Goal: Task Accomplishment & Management: Complete application form

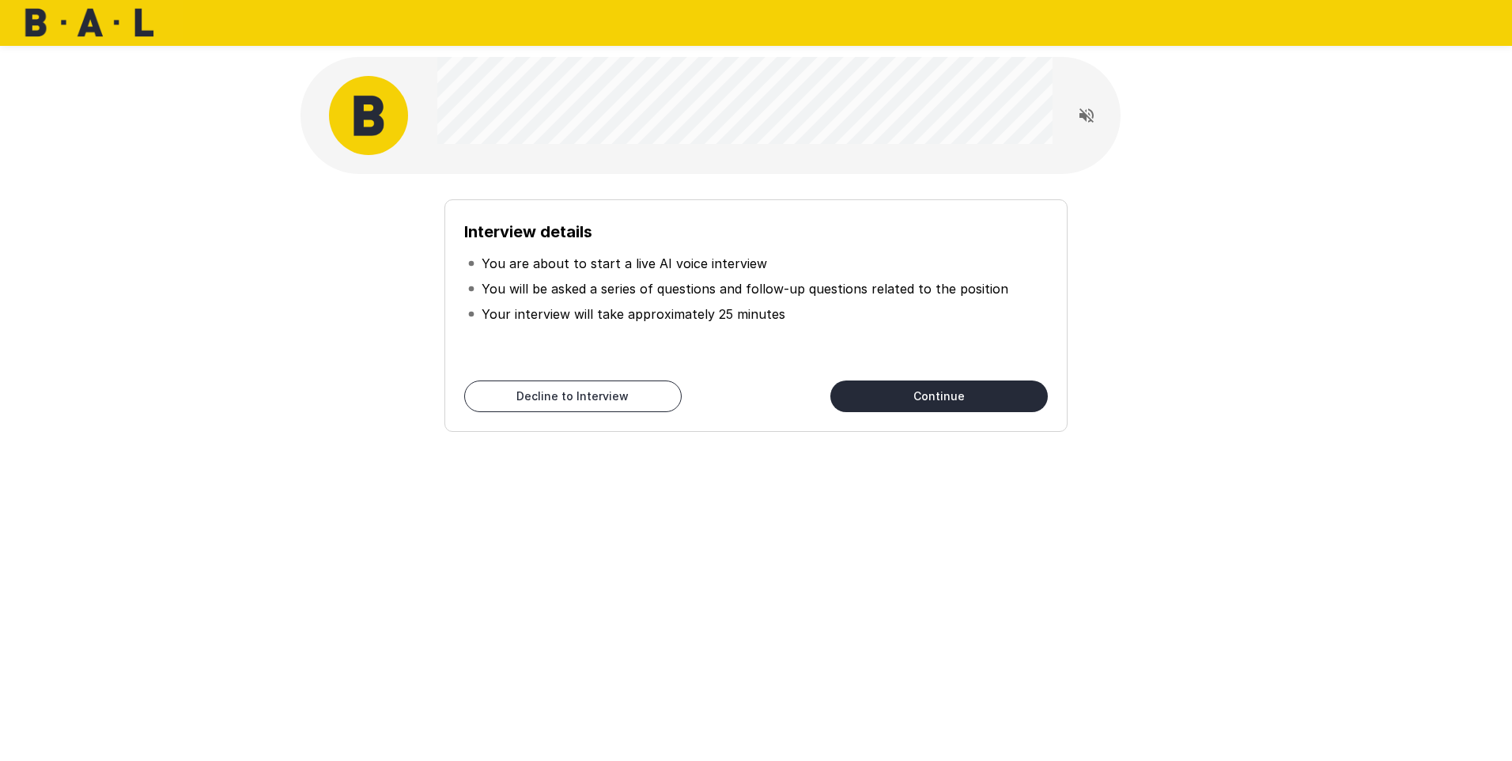
click at [879, 390] on button "Continue" at bounding box center [938, 396] width 217 height 32
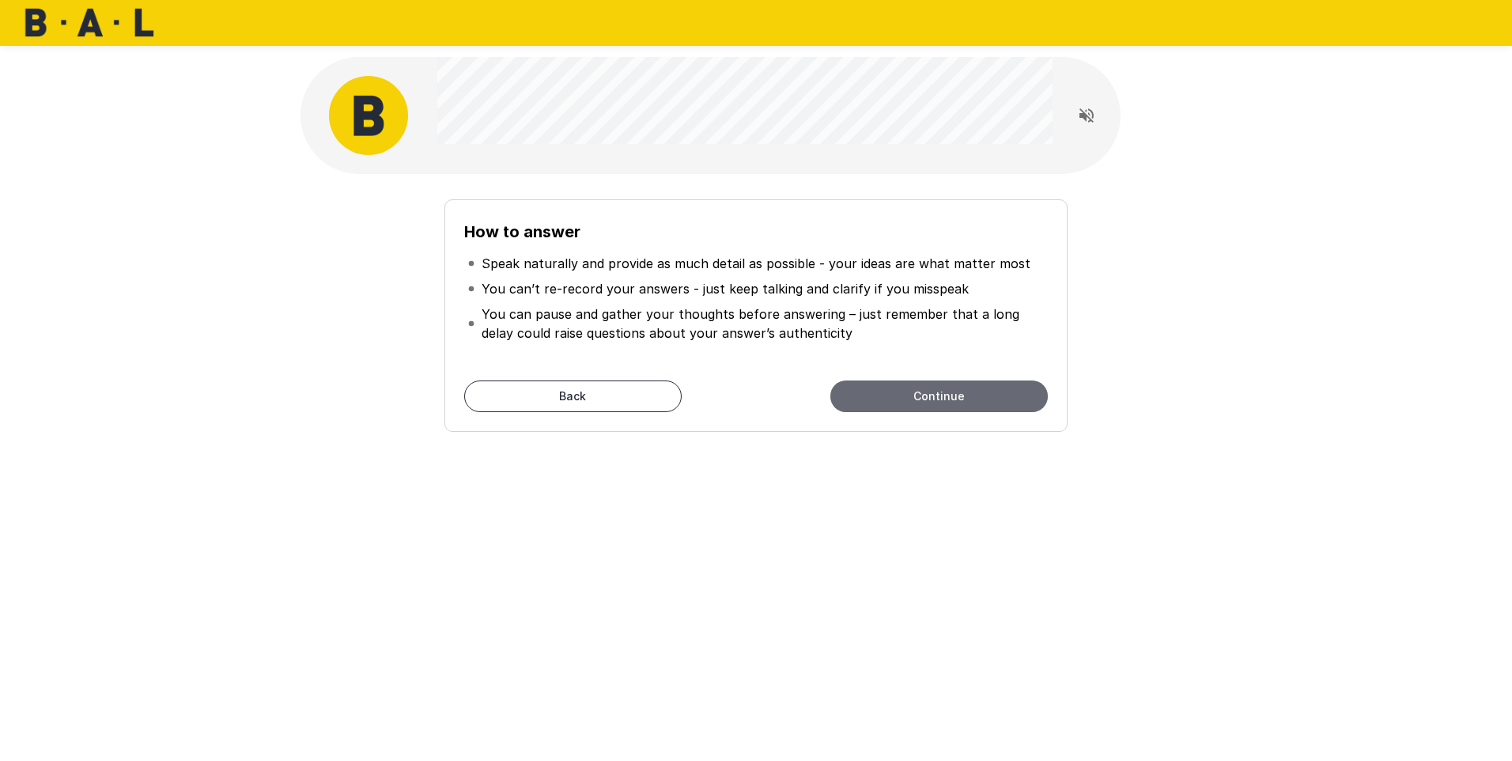
click at [901, 387] on button "Continue" at bounding box center [938, 396] width 217 height 32
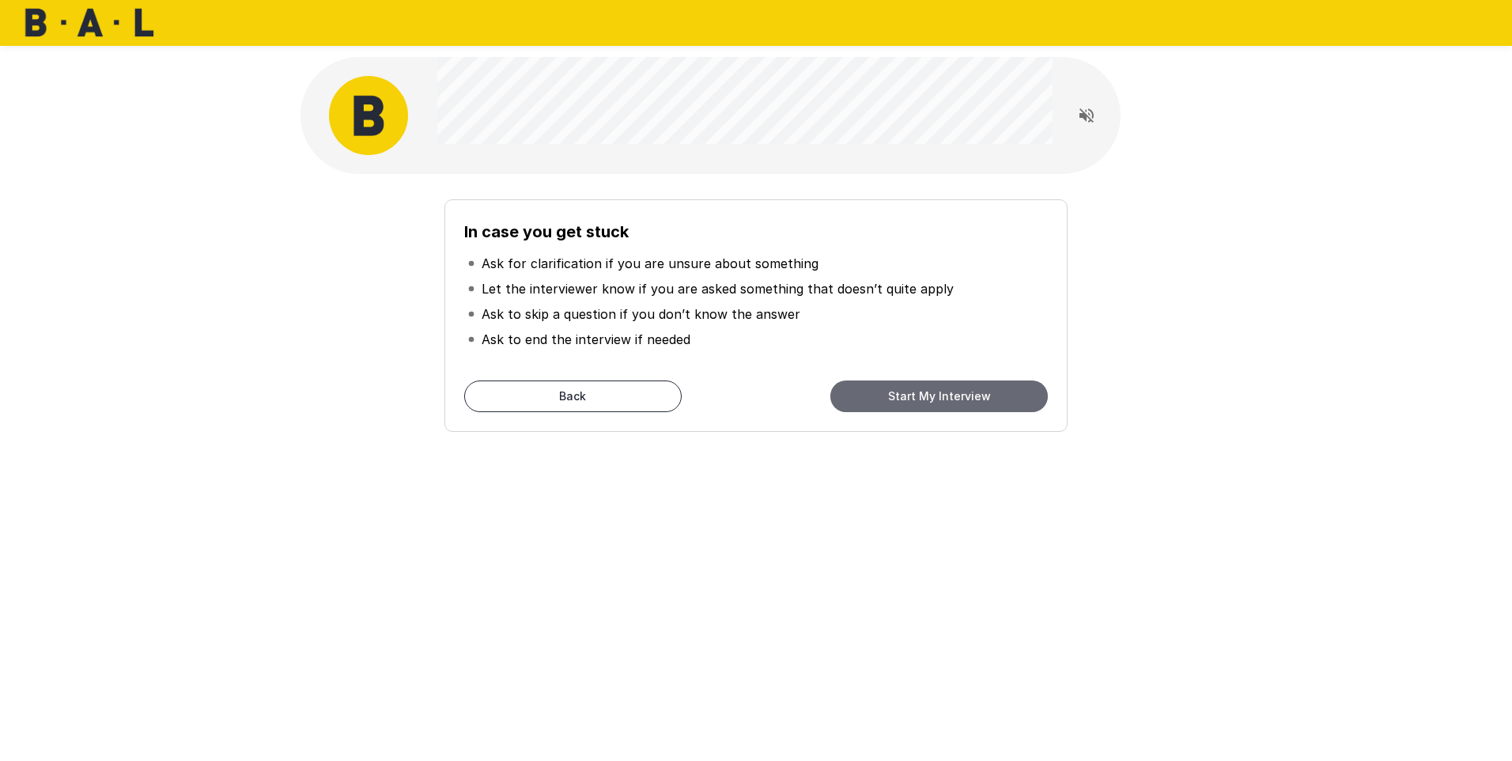
click at [912, 397] on button "Start My Interview" at bounding box center [938, 396] width 217 height 32
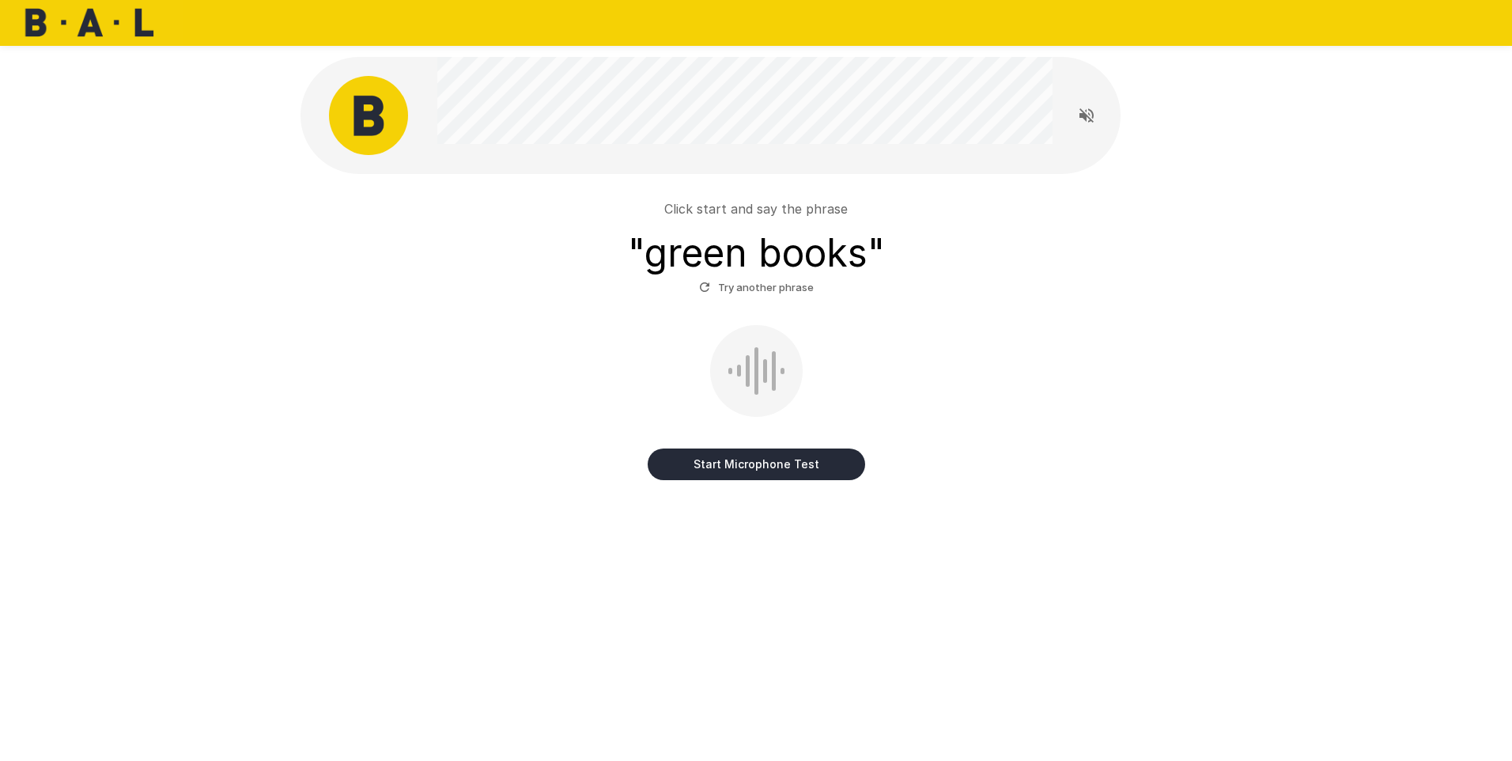
click at [742, 467] on button "Start Microphone Test" at bounding box center [756, 464] width 217 height 32
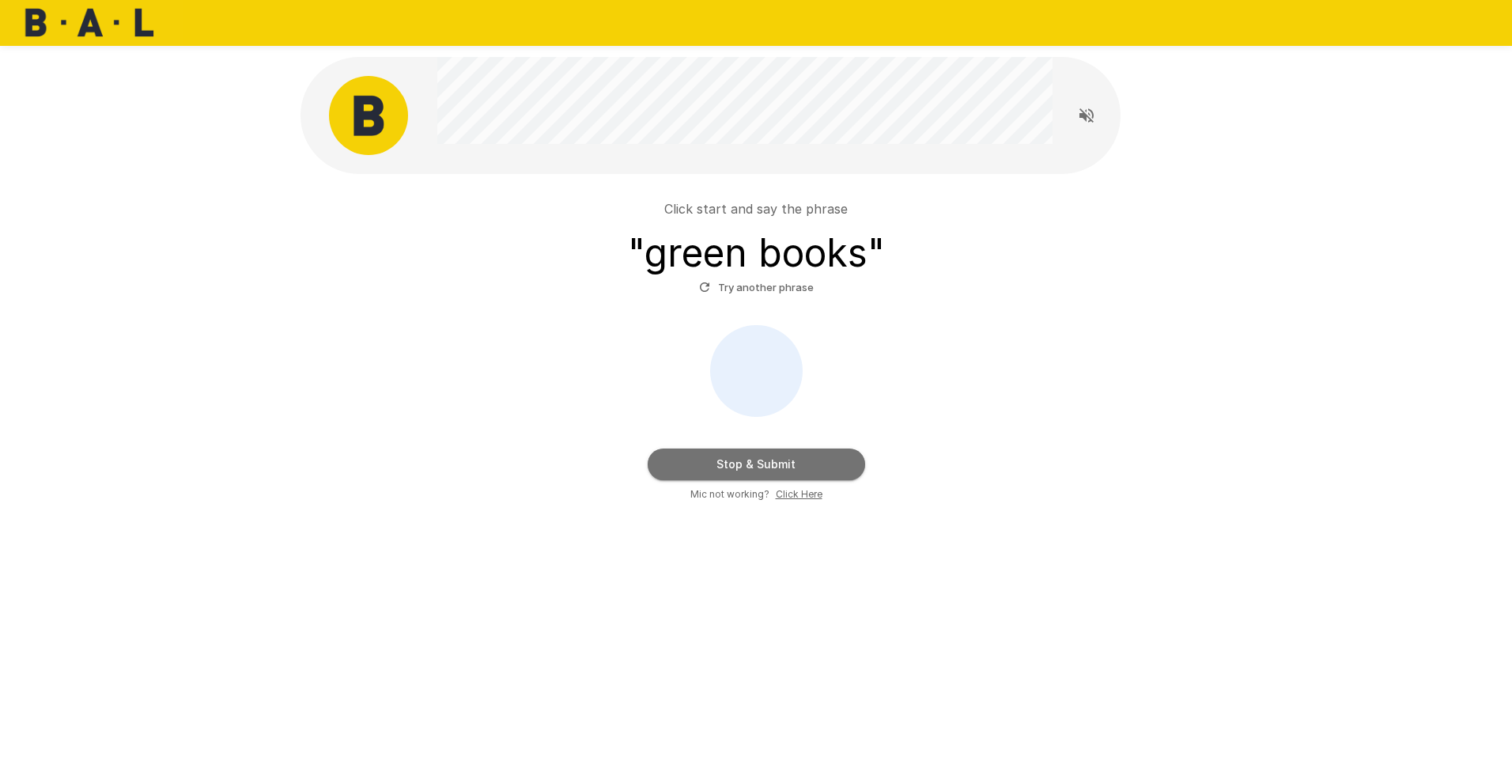
click at [738, 466] on button "Stop & Submit" at bounding box center [756, 464] width 217 height 32
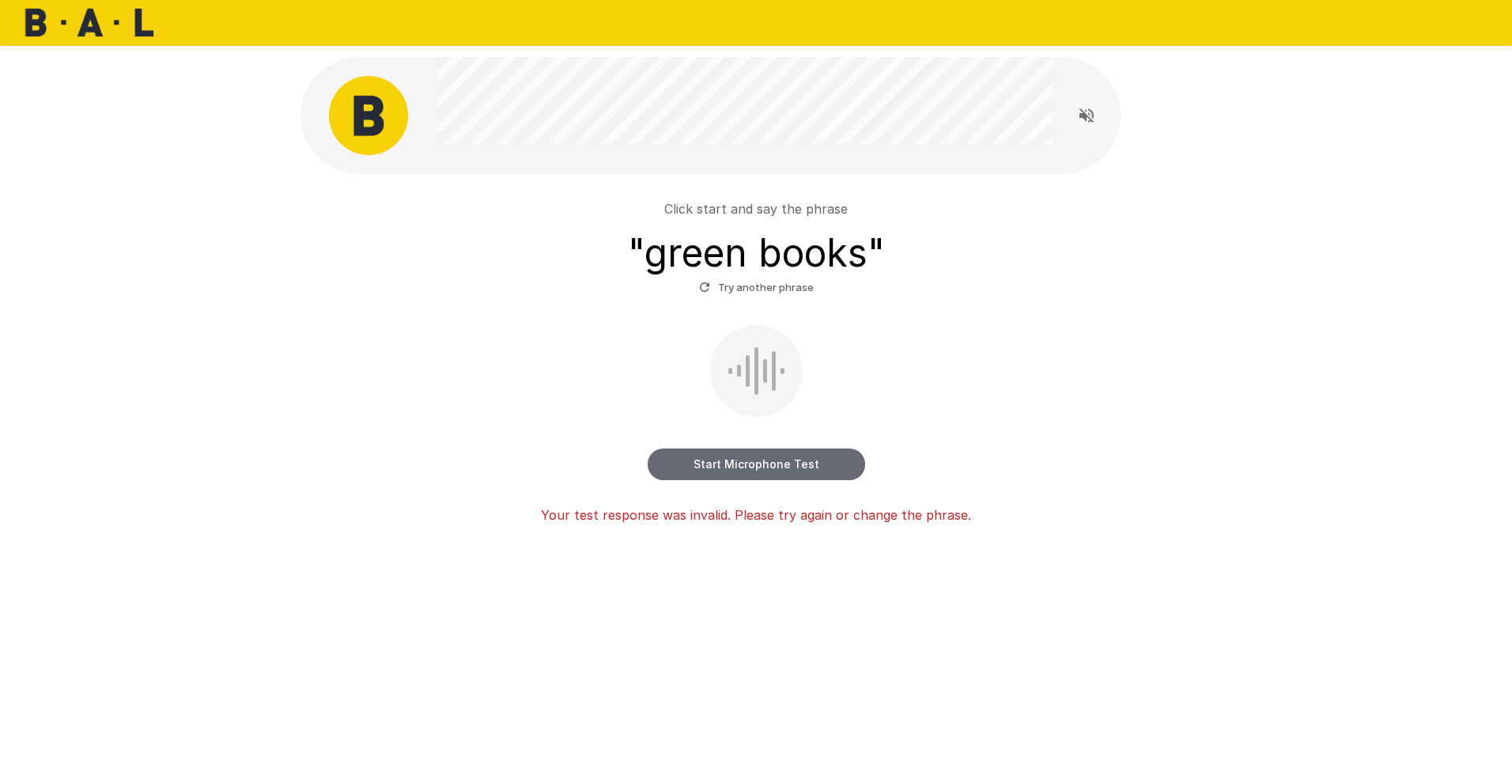
click at [738, 466] on button "Start Microphone Test" at bounding box center [756, 464] width 217 height 32
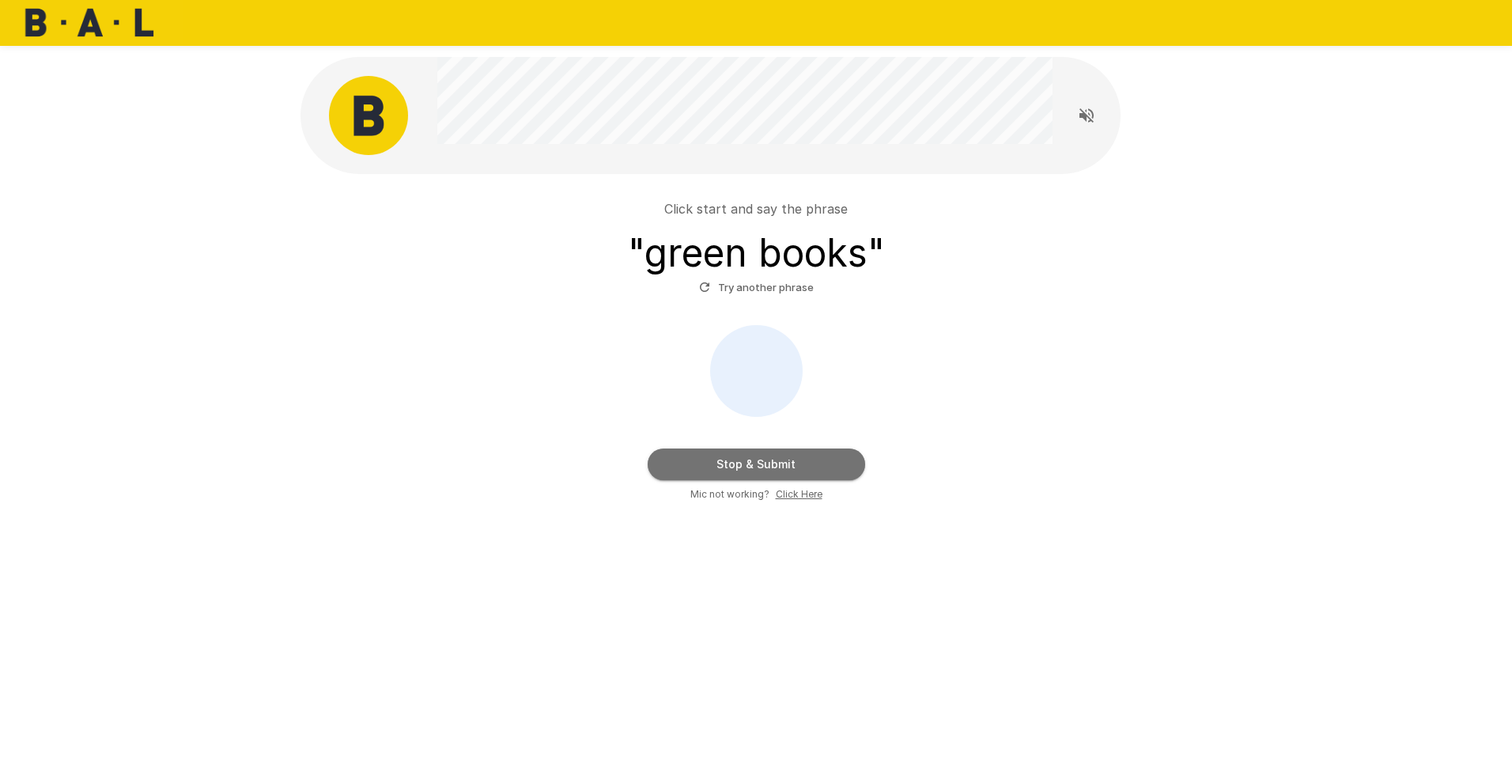
click at [738, 466] on button "Stop & Submit" at bounding box center [756, 464] width 217 height 32
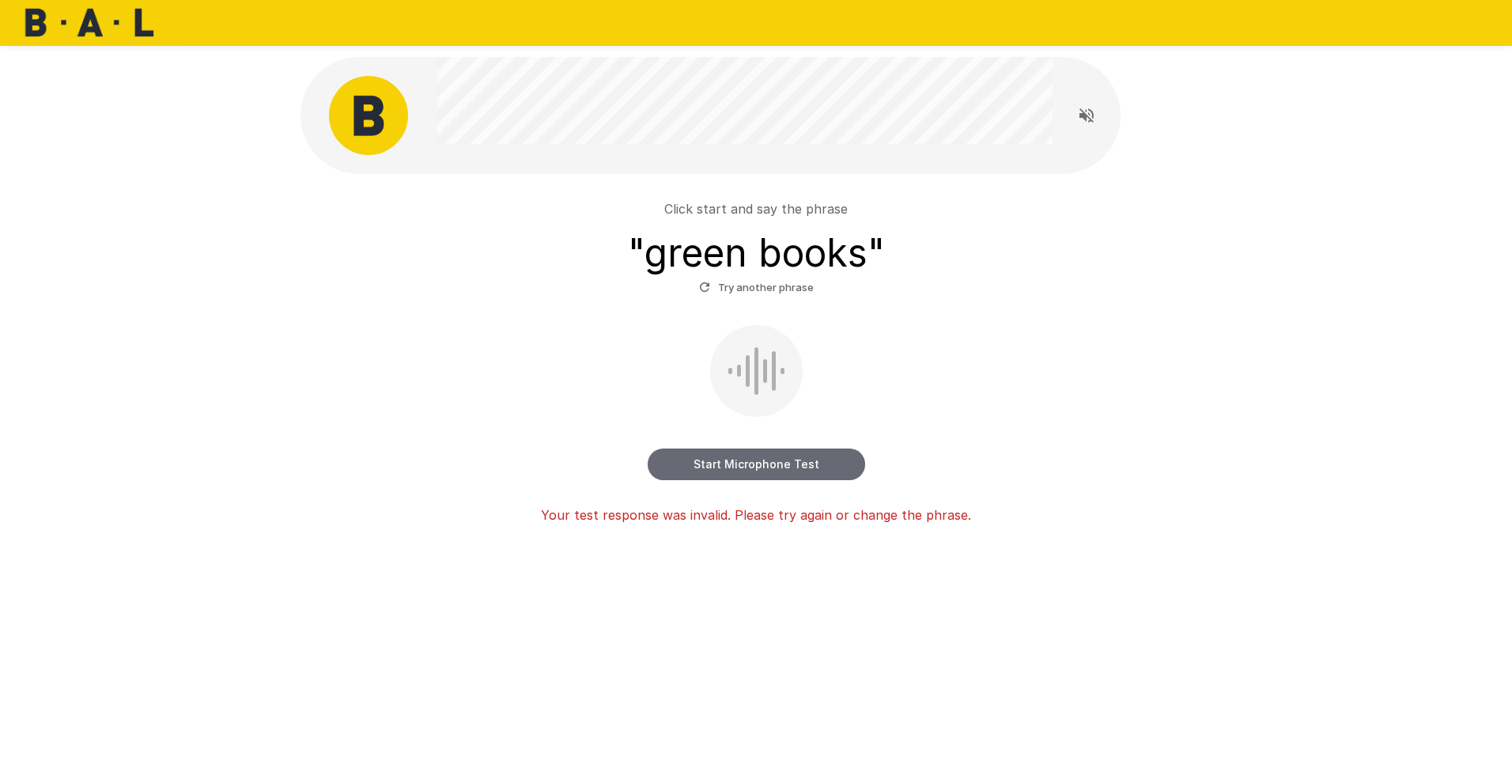
click at [738, 466] on button "Start Microphone Test" at bounding box center [756, 464] width 217 height 32
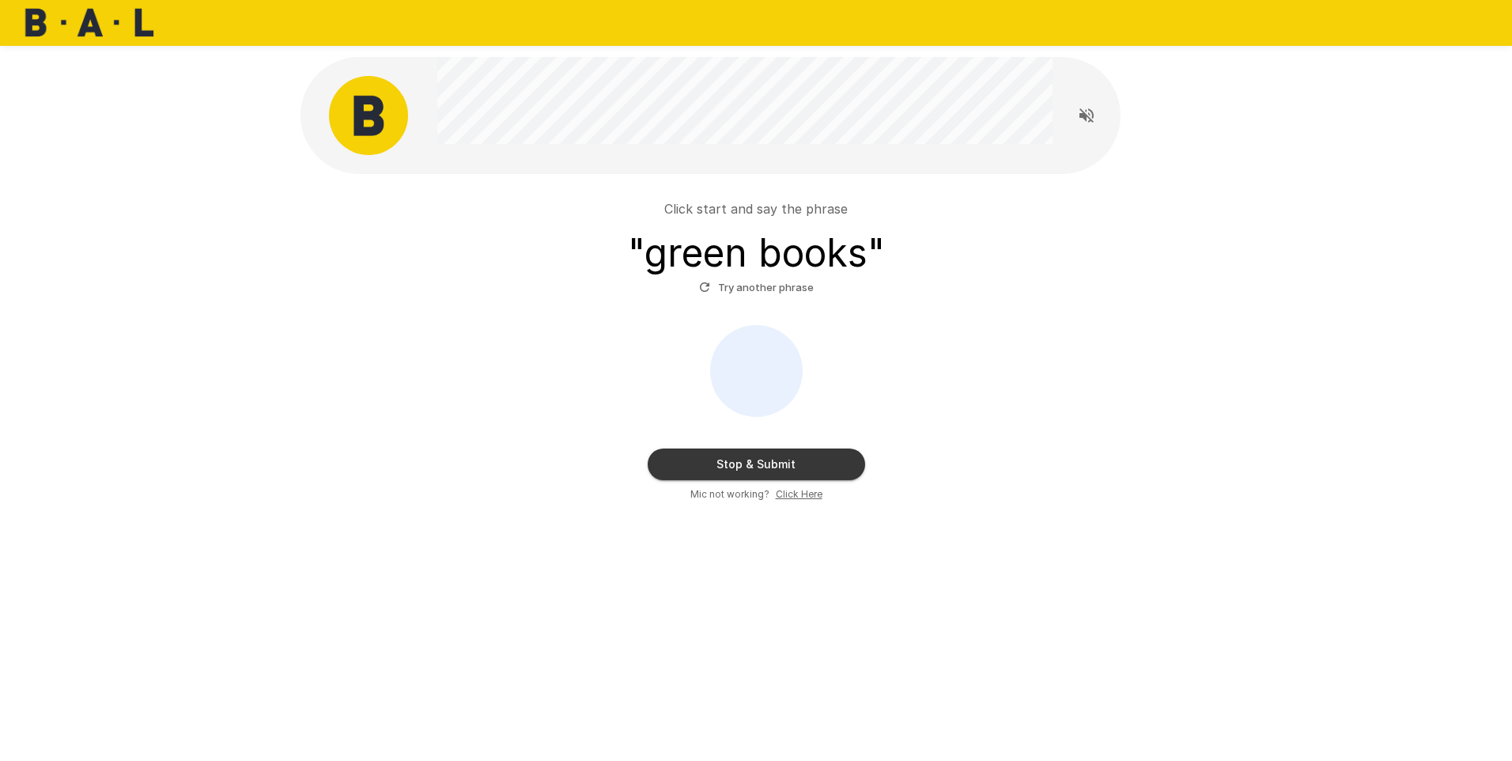
click at [739, 468] on button "Stop & Submit" at bounding box center [756, 464] width 217 height 32
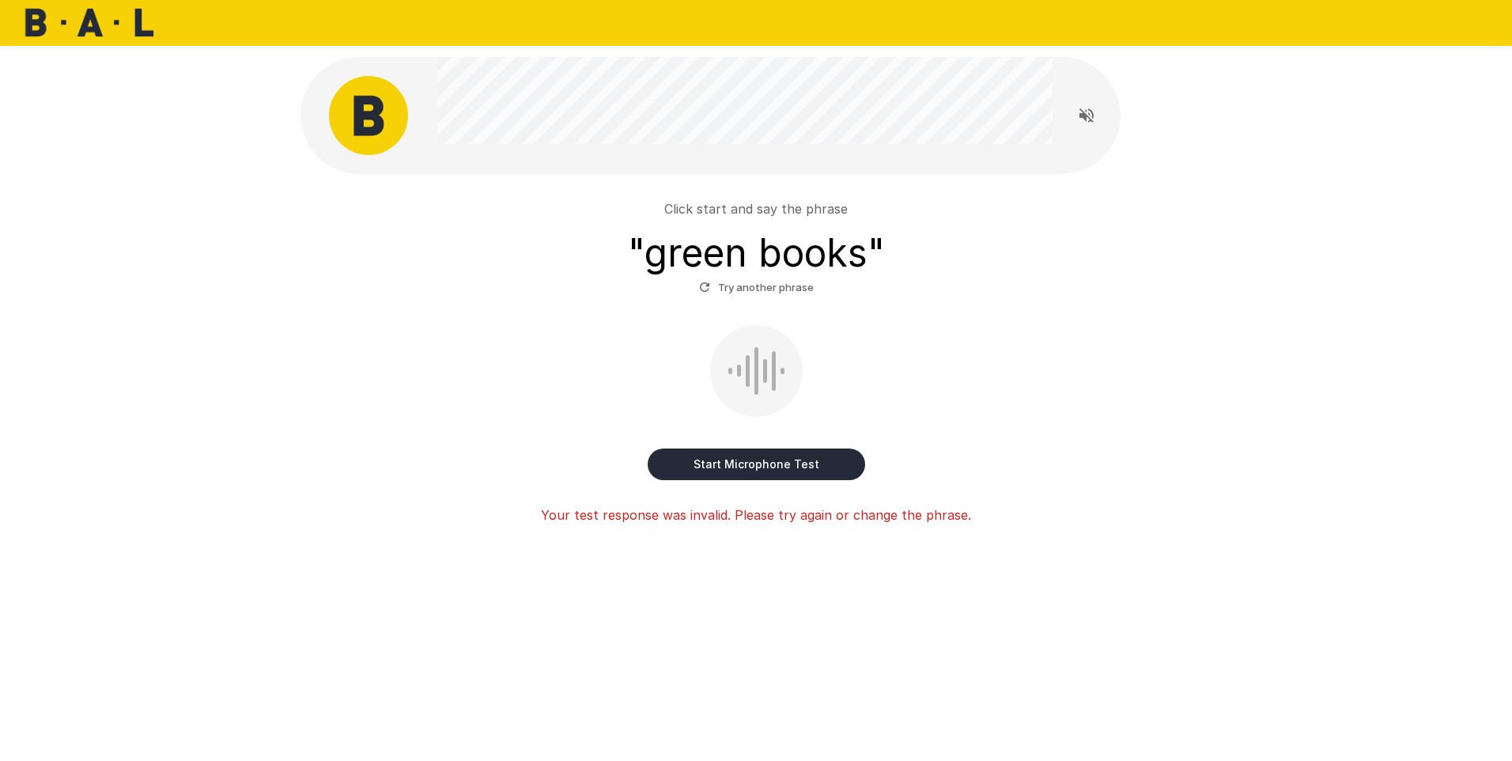
click at [739, 468] on button "Start Microphone Test" at bounding box center [756, 464] width 217 height 32
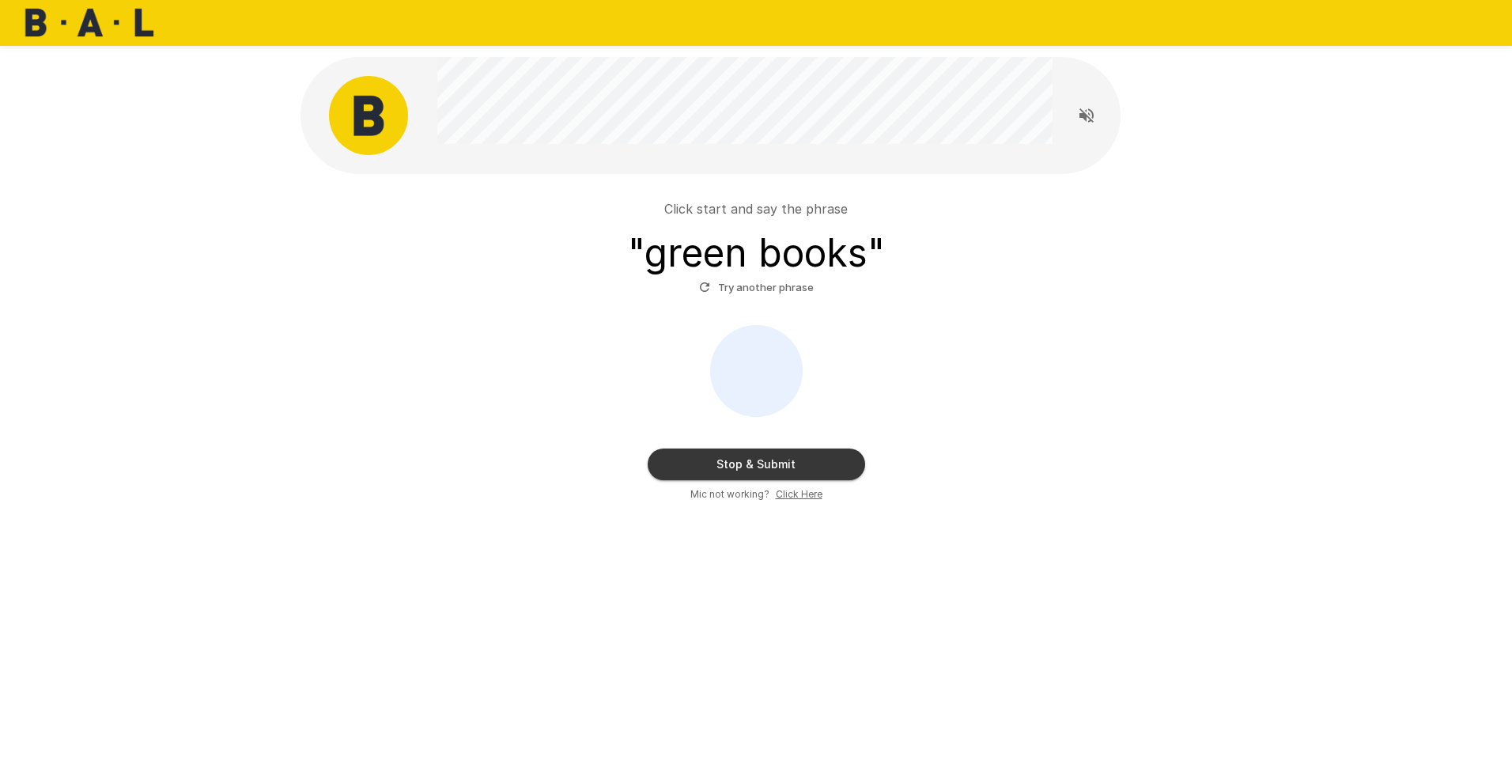
click at [792, 489] on u "Click Here" at bounding box center [799, 494] width 47 height 12
